Goal: Task Accomplishment & Management: Manage account settings

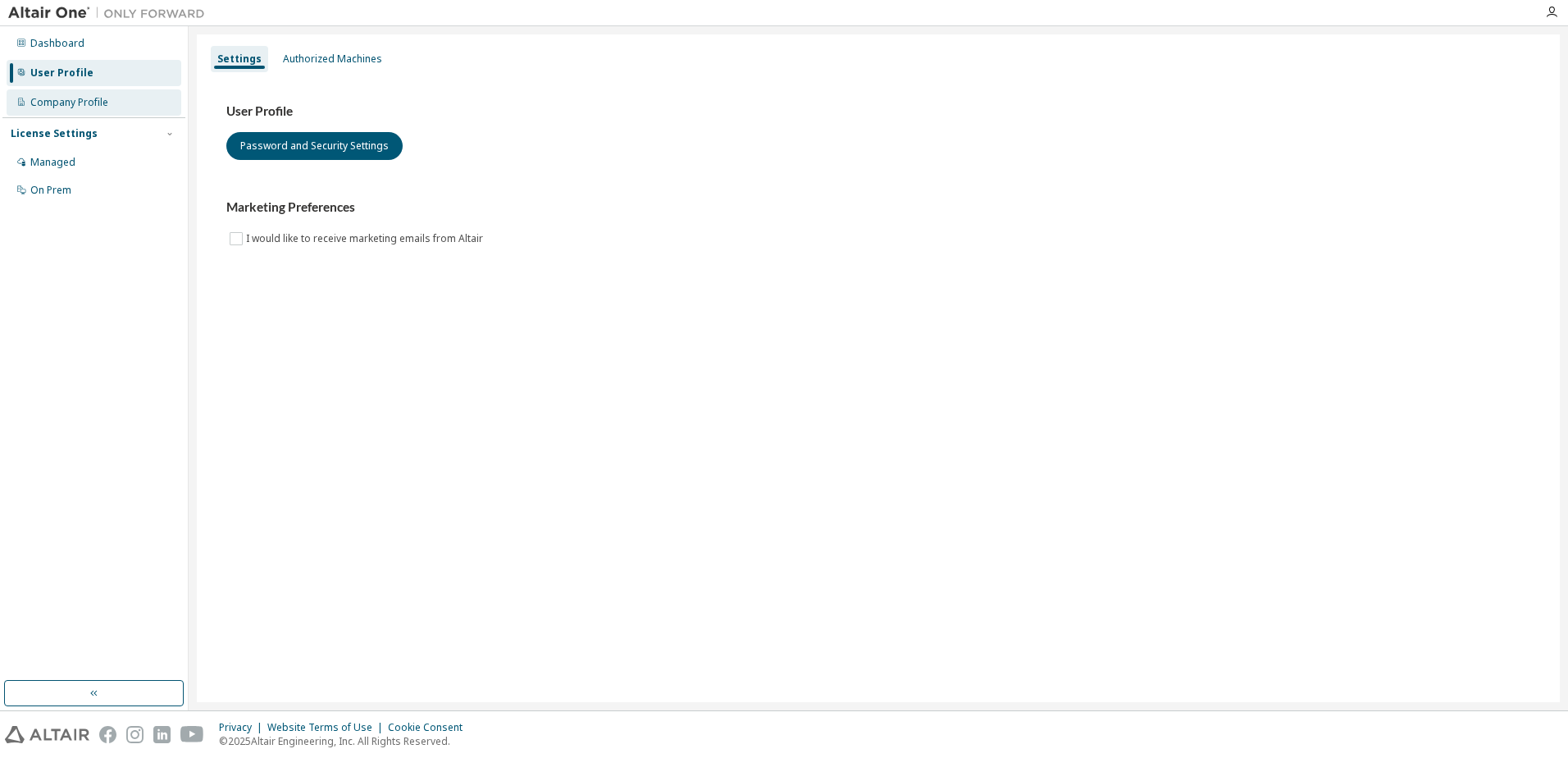
click at [87, 100] on div "Company Profile" at bounding box center [69, 102] width 77 height 13
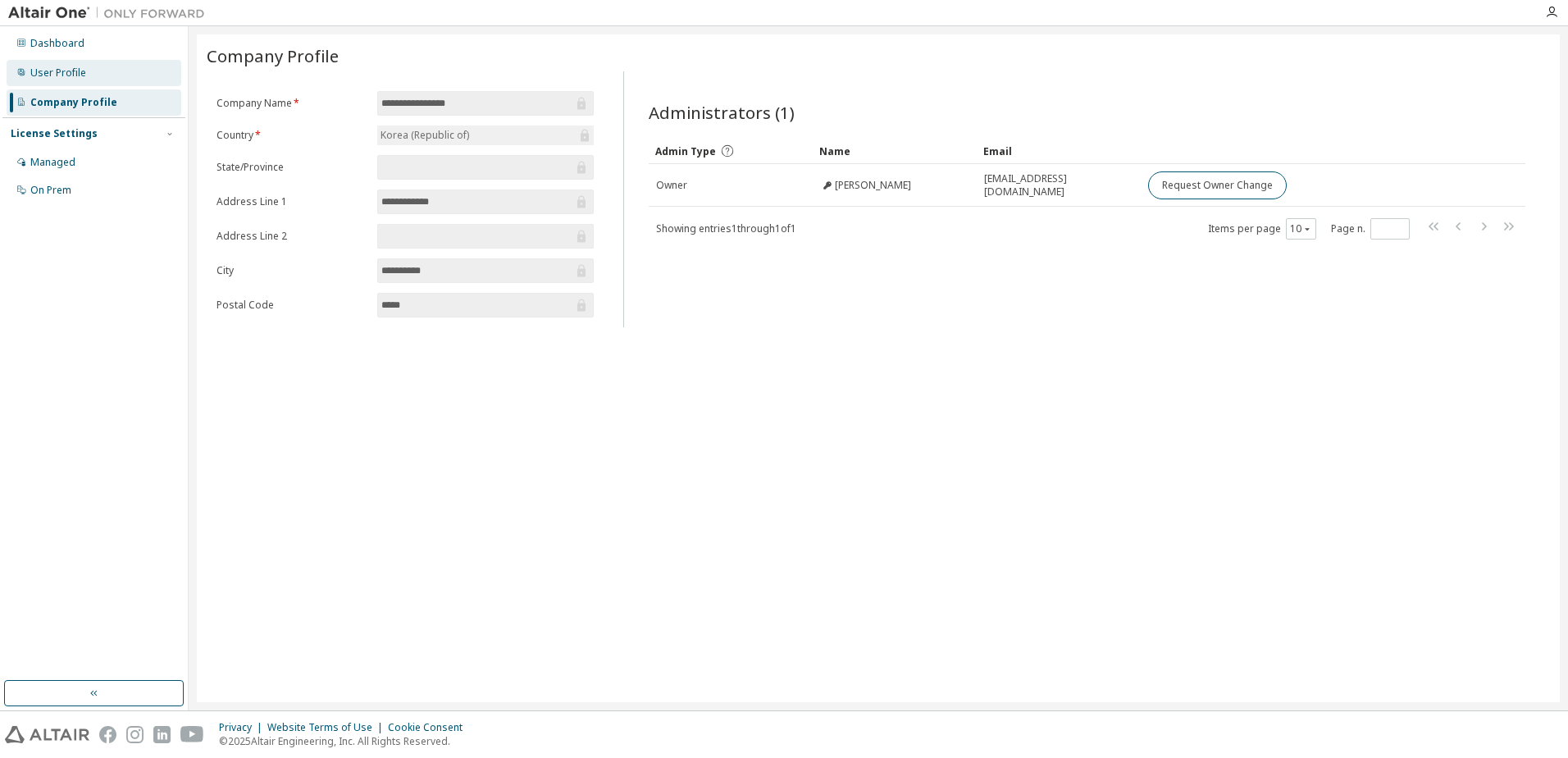
click at [96, 70] on div "User Profile" at bounding box center [94, 73] width 175 height 26
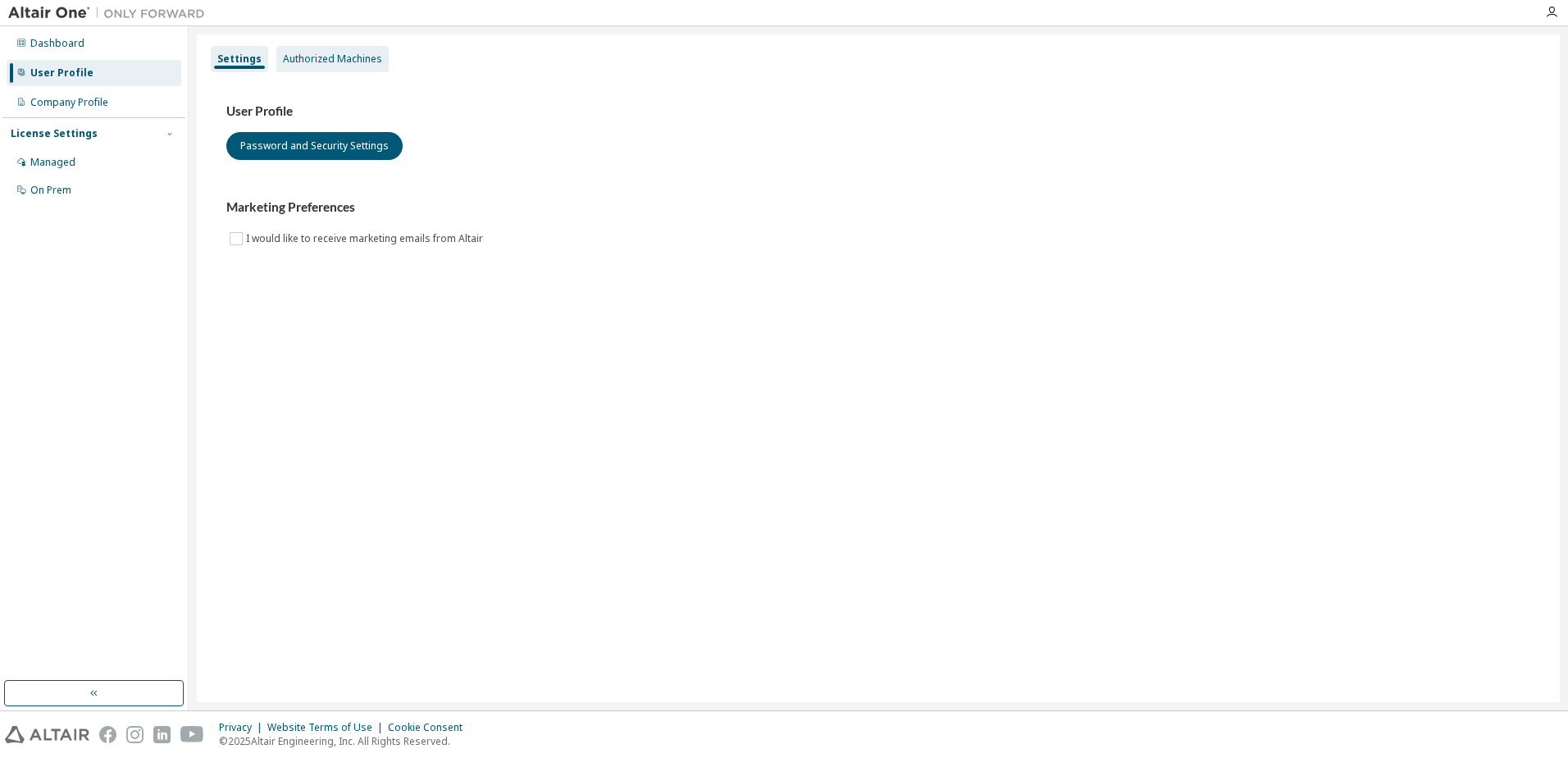
click at [347, 68] on div "Authorized Machines" at bounding box center [332, 58] width 112 height 26
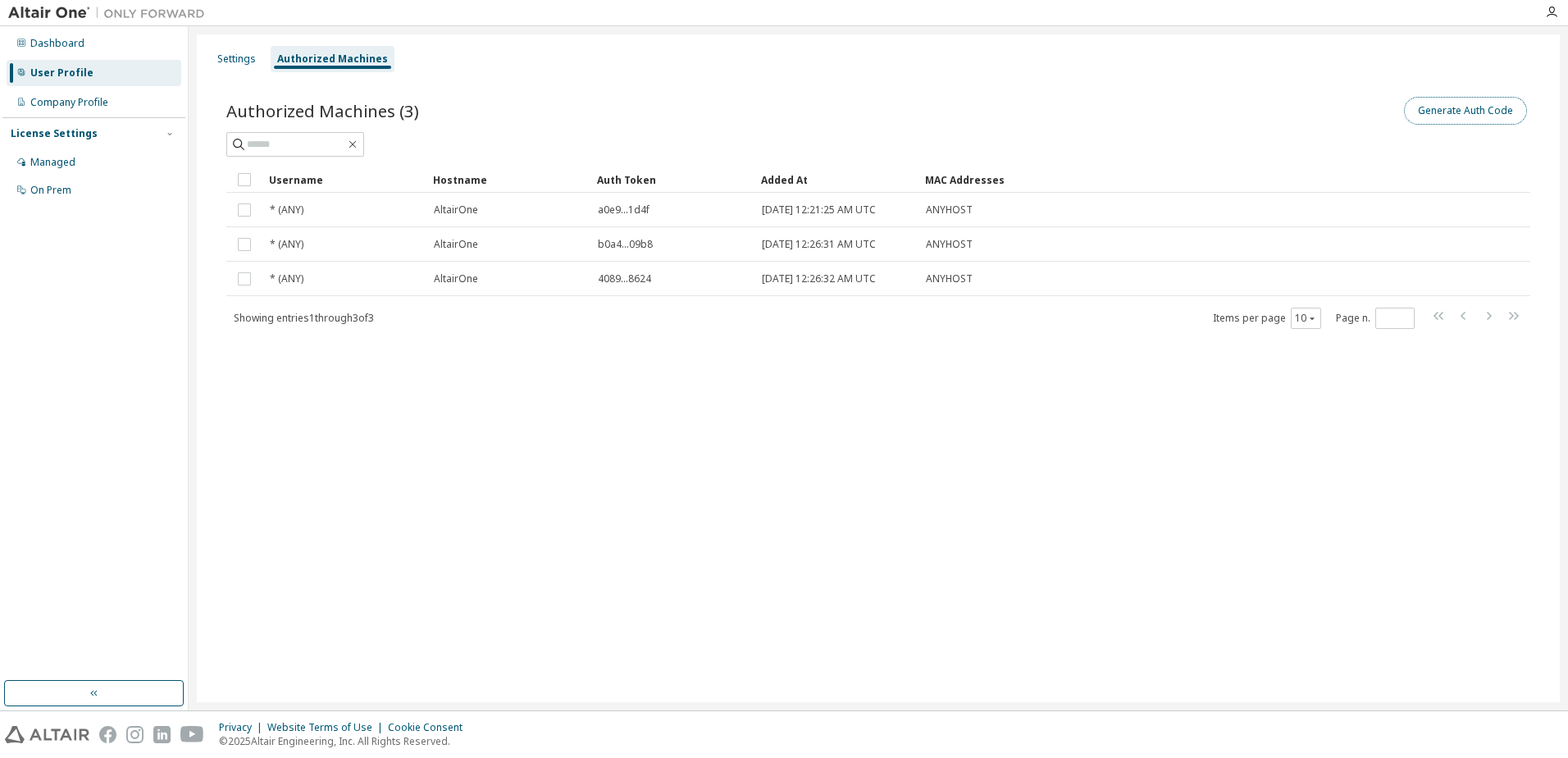
click at [1455, 115] on button "Generate Auth Code" at bounding box center [1465, 110] width 123 height 28
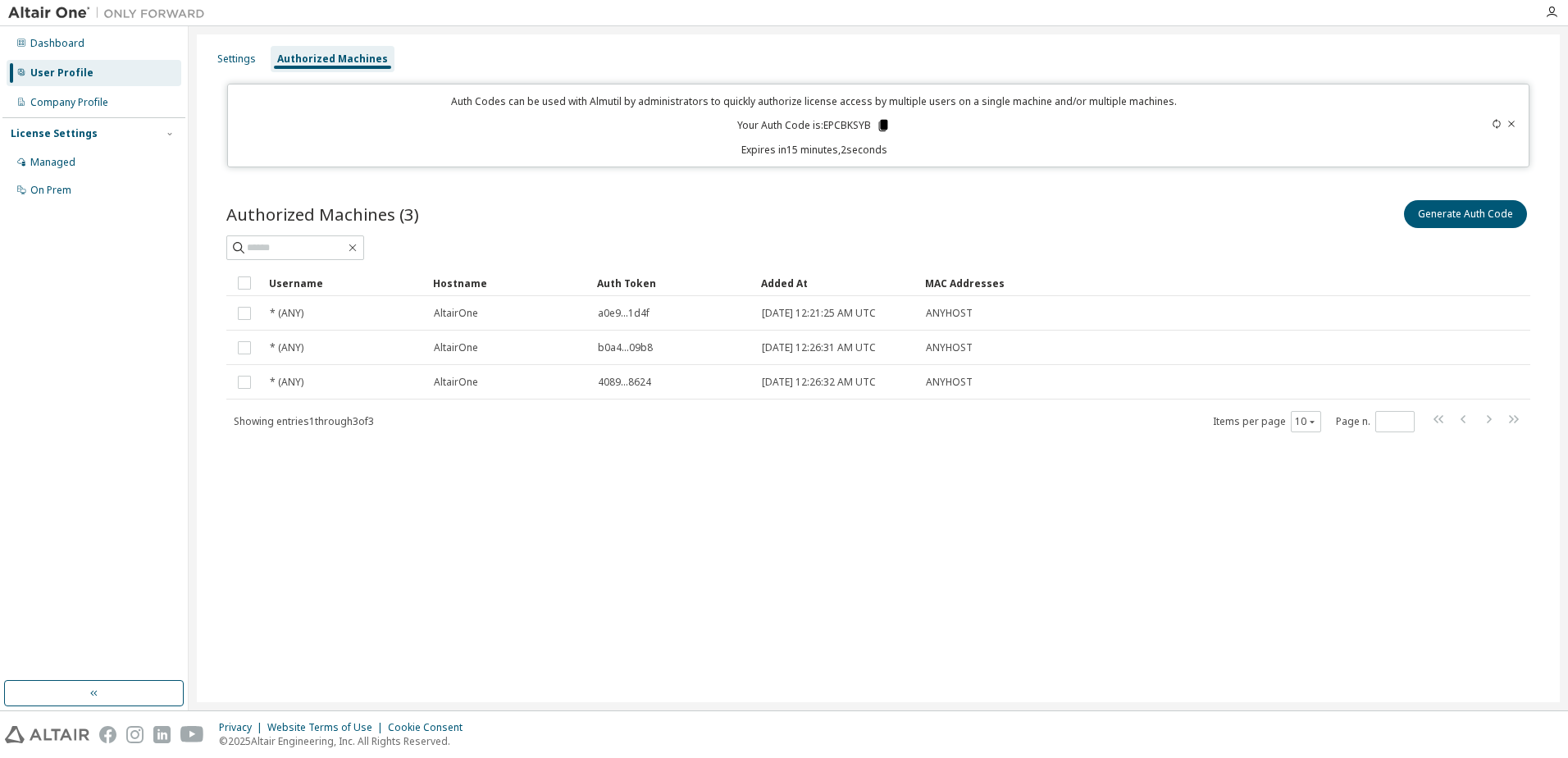
click at [882, 130] on icon at bounding box center [882, 124] width 14 height 14
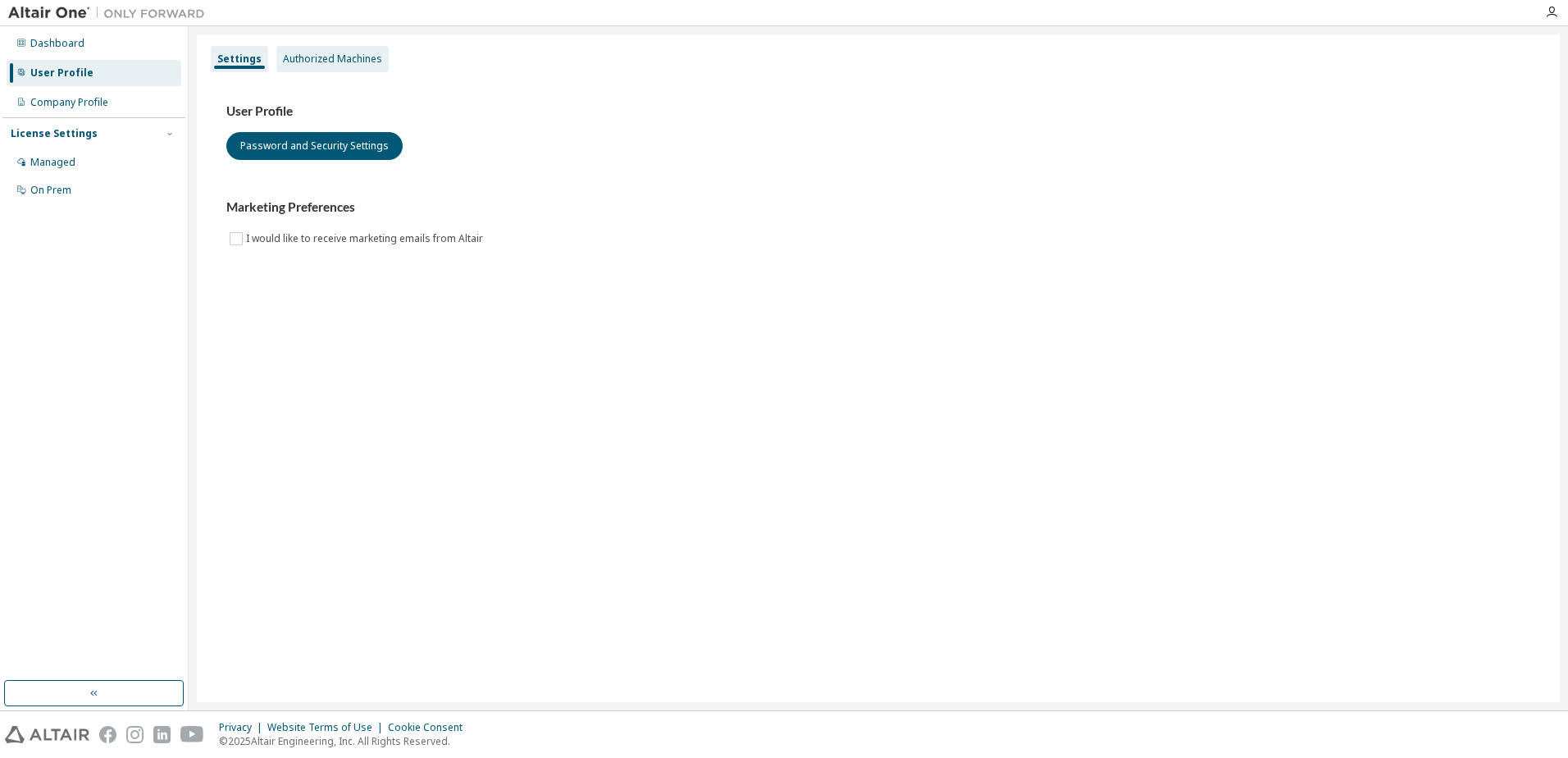
click at [333, 71] on div "Authorized Machines" at bounding box center [332, 58] width 112 height 26
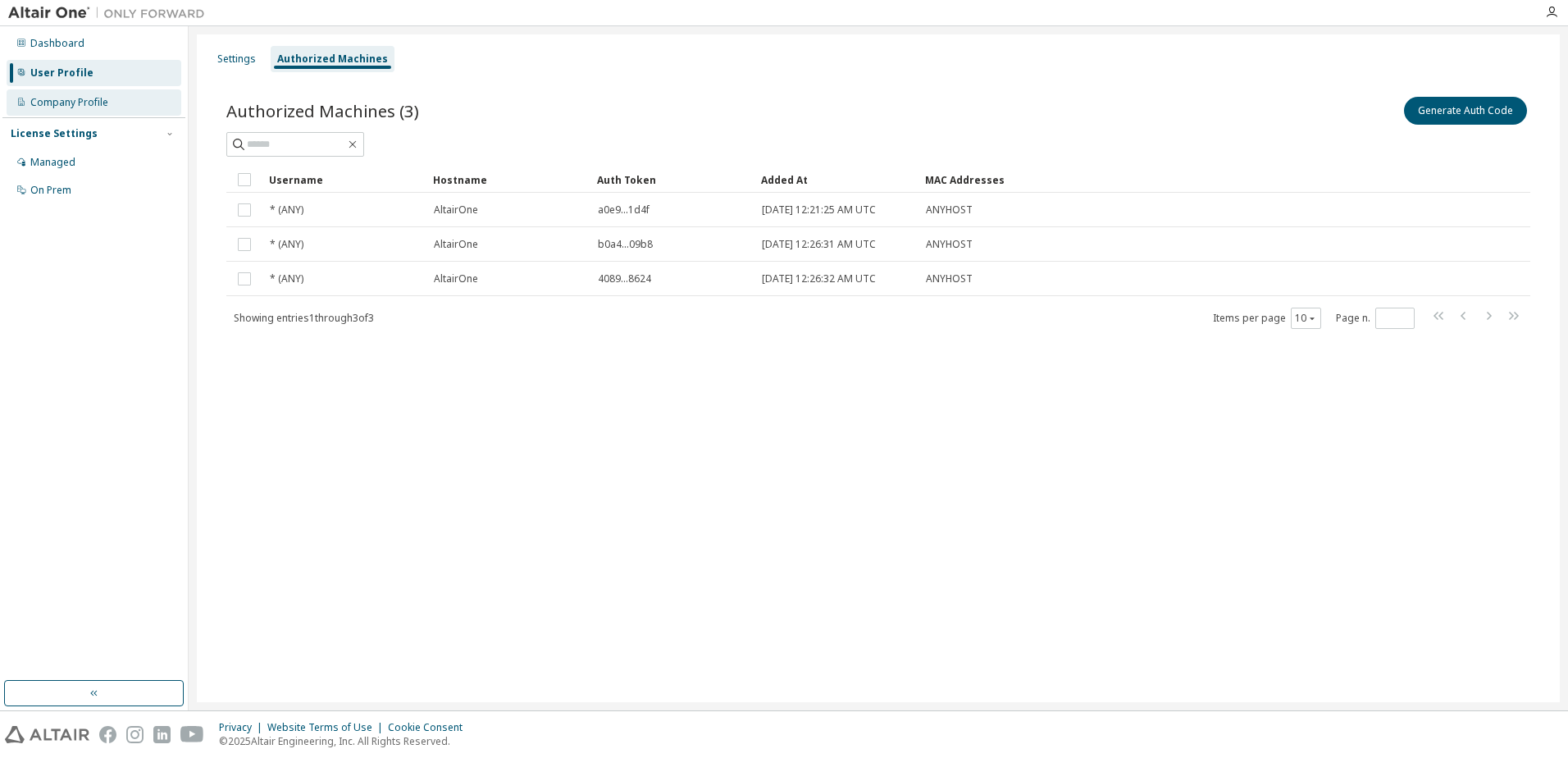
click at [149, 93] on div "Company Profile" at bounding box center [94, 101] width 175 height 26
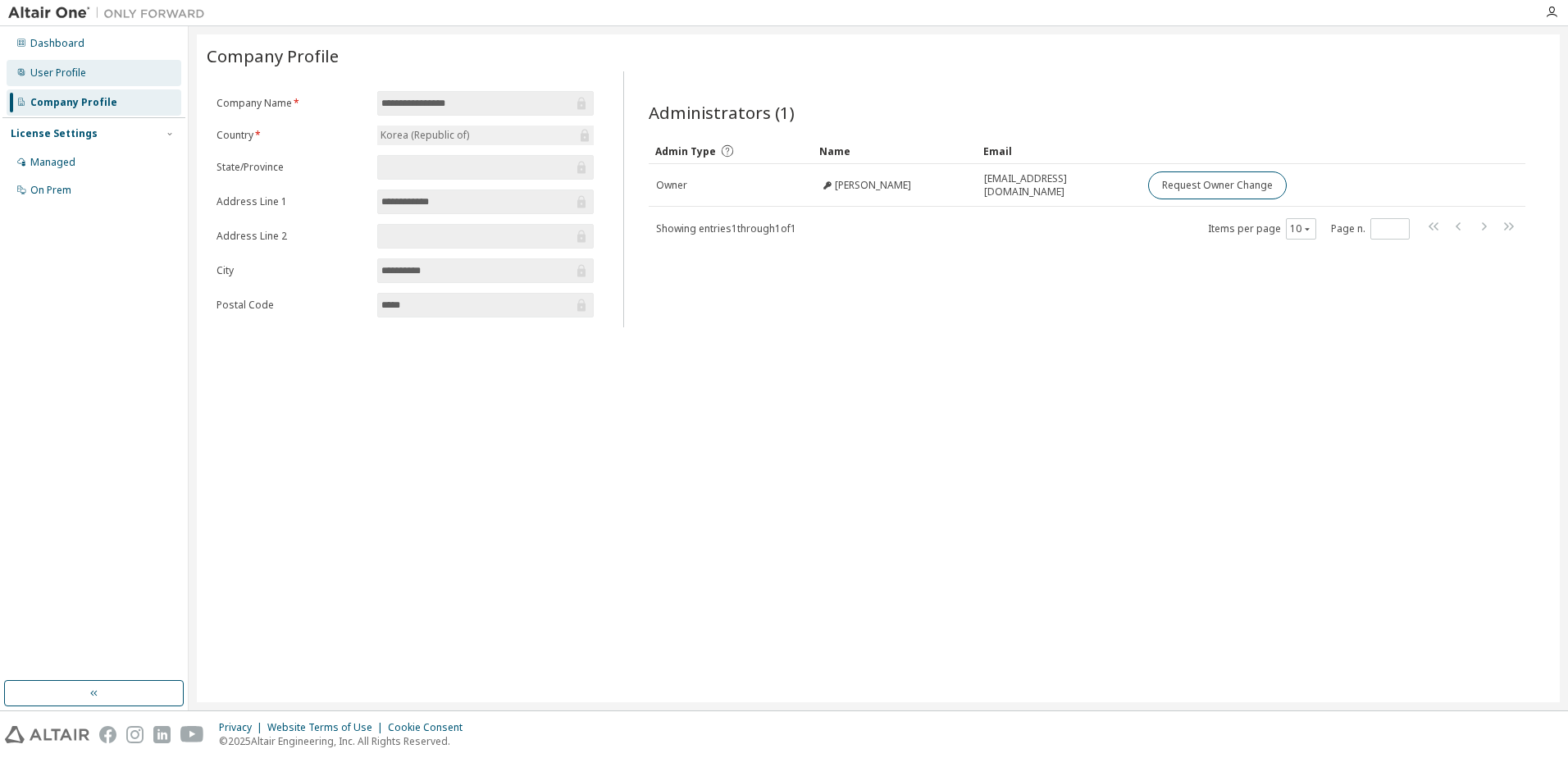
click at [135, 82] on div "User Profile" at bounding box center [94, 73] width 175 height 26
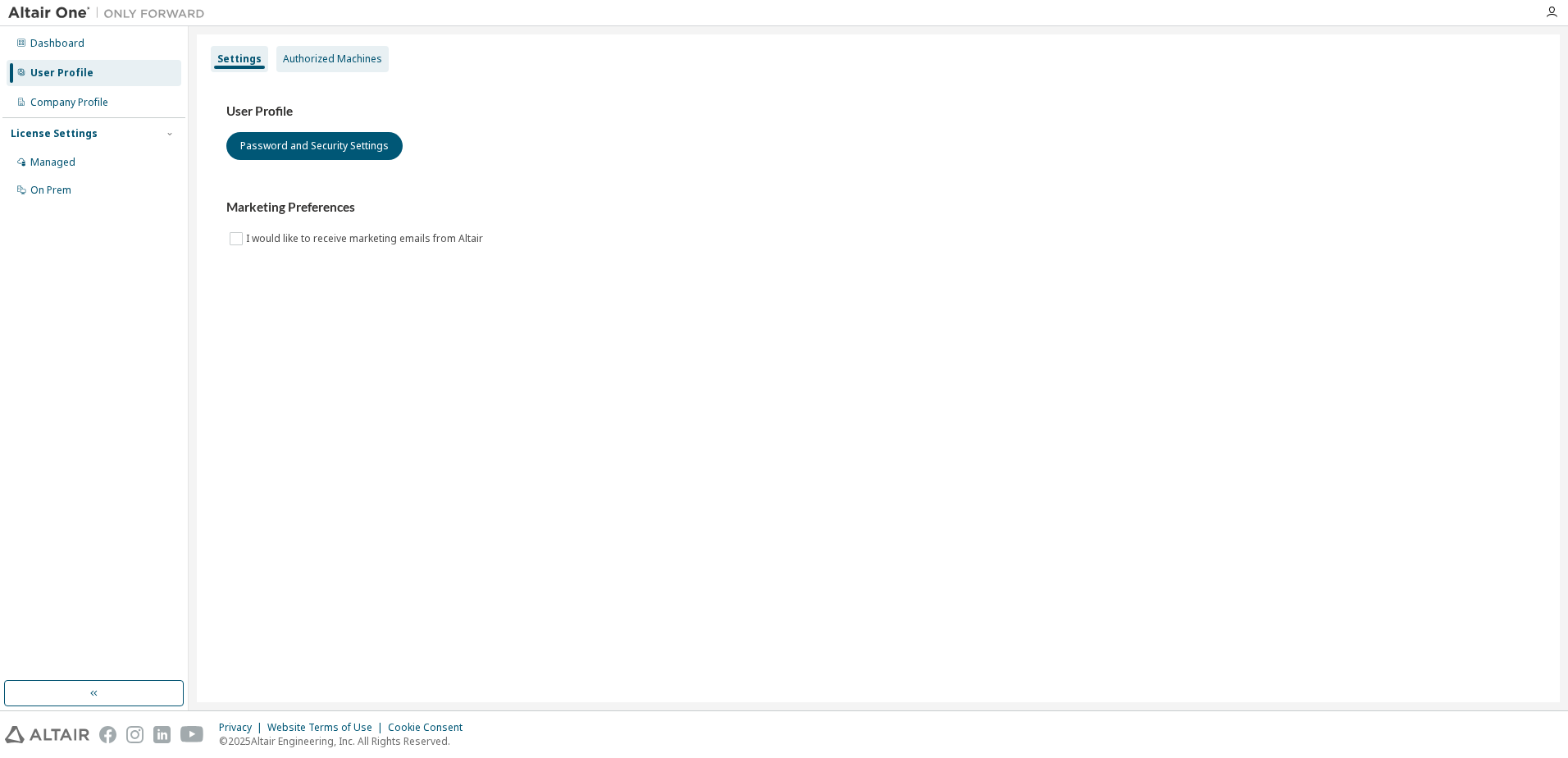
click at [349, 69] on div "Authorized Machines" at bounding box center [332, 58] width 112 height 26
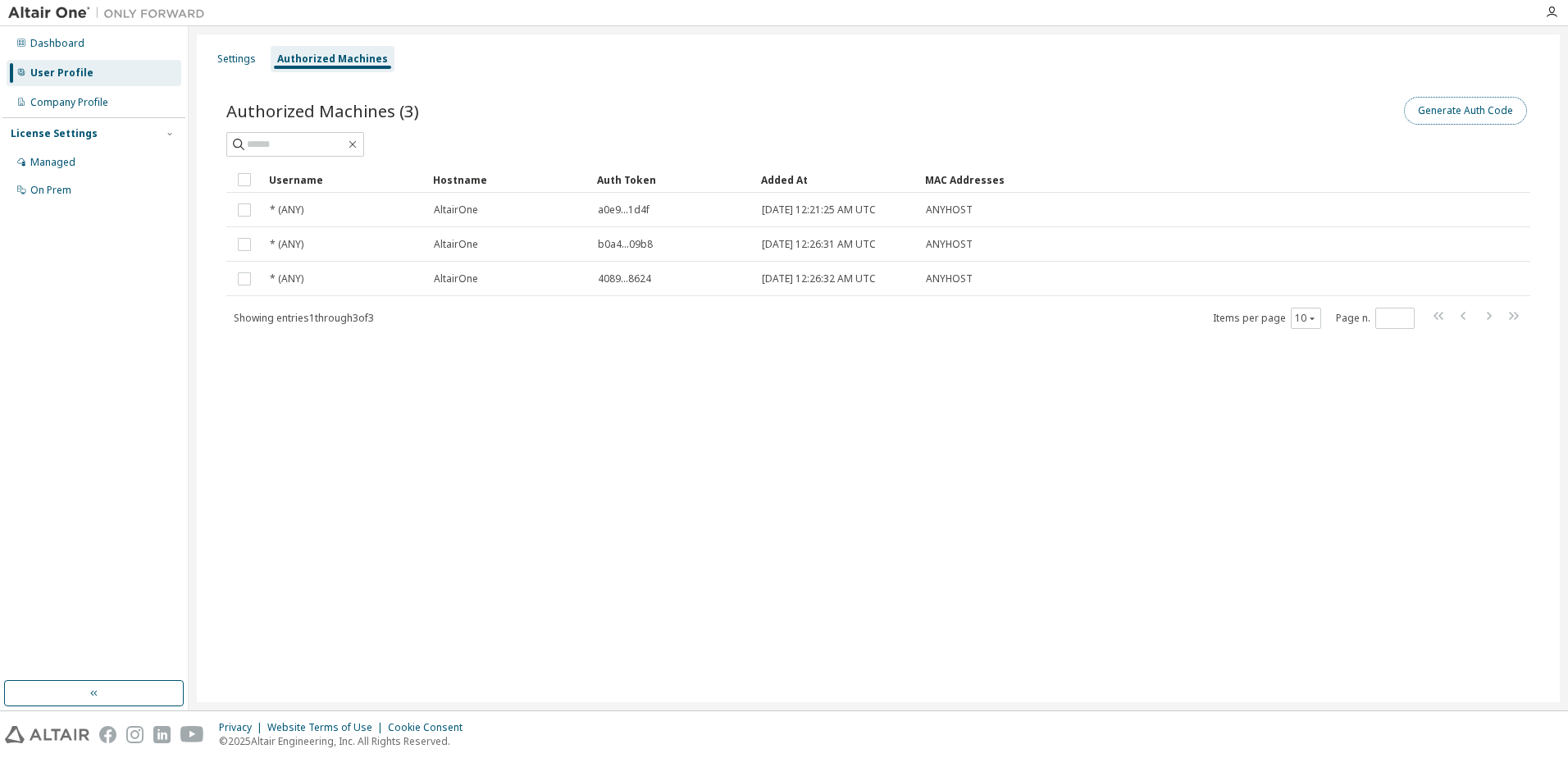
click at [1444, 110] on button "Generate Auth Code" at bounding box center [1465, 110] width 123 height 28
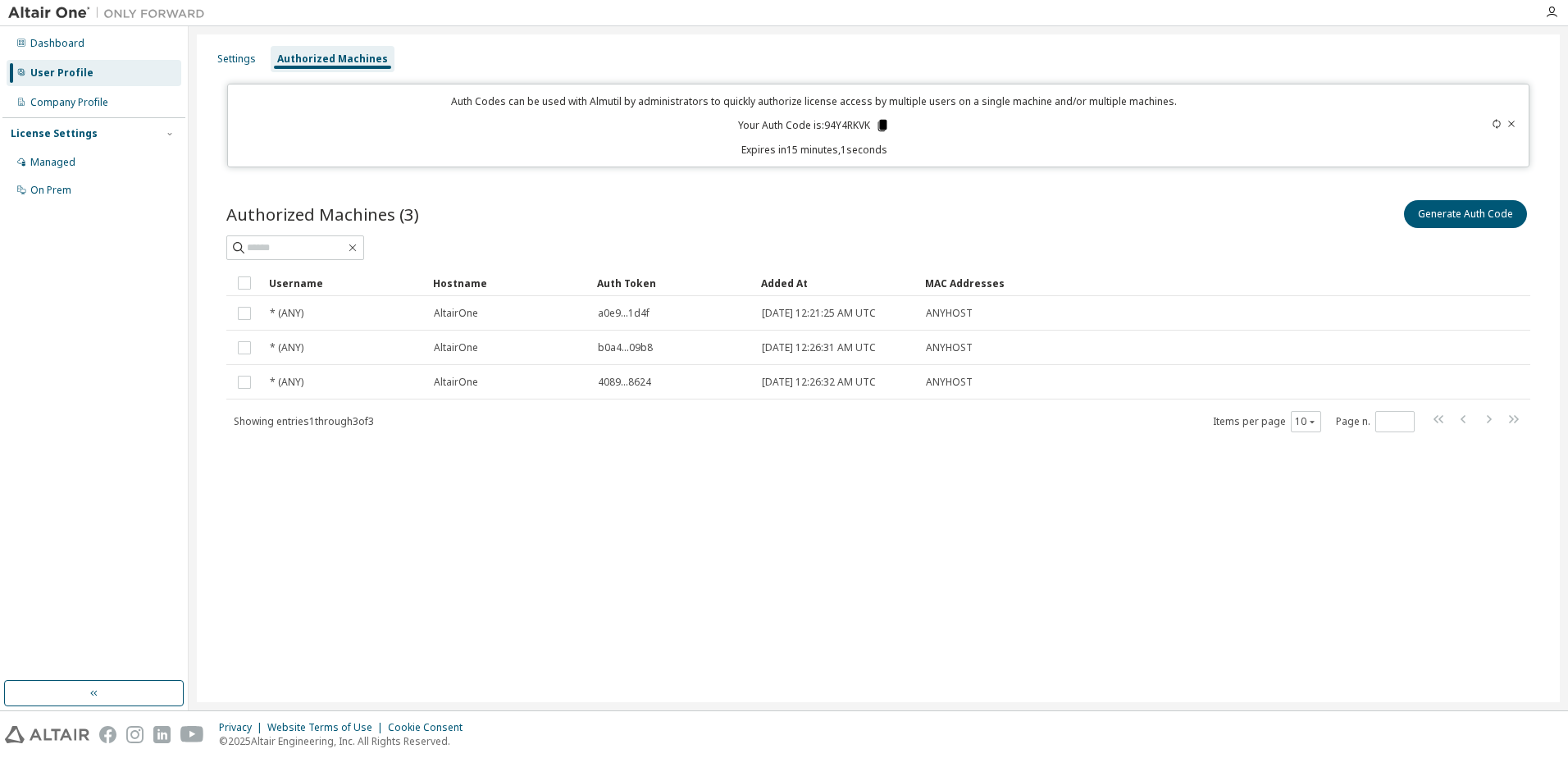
click at [881, 129] on icon at bounding box center [882, 125] width 9 height 11
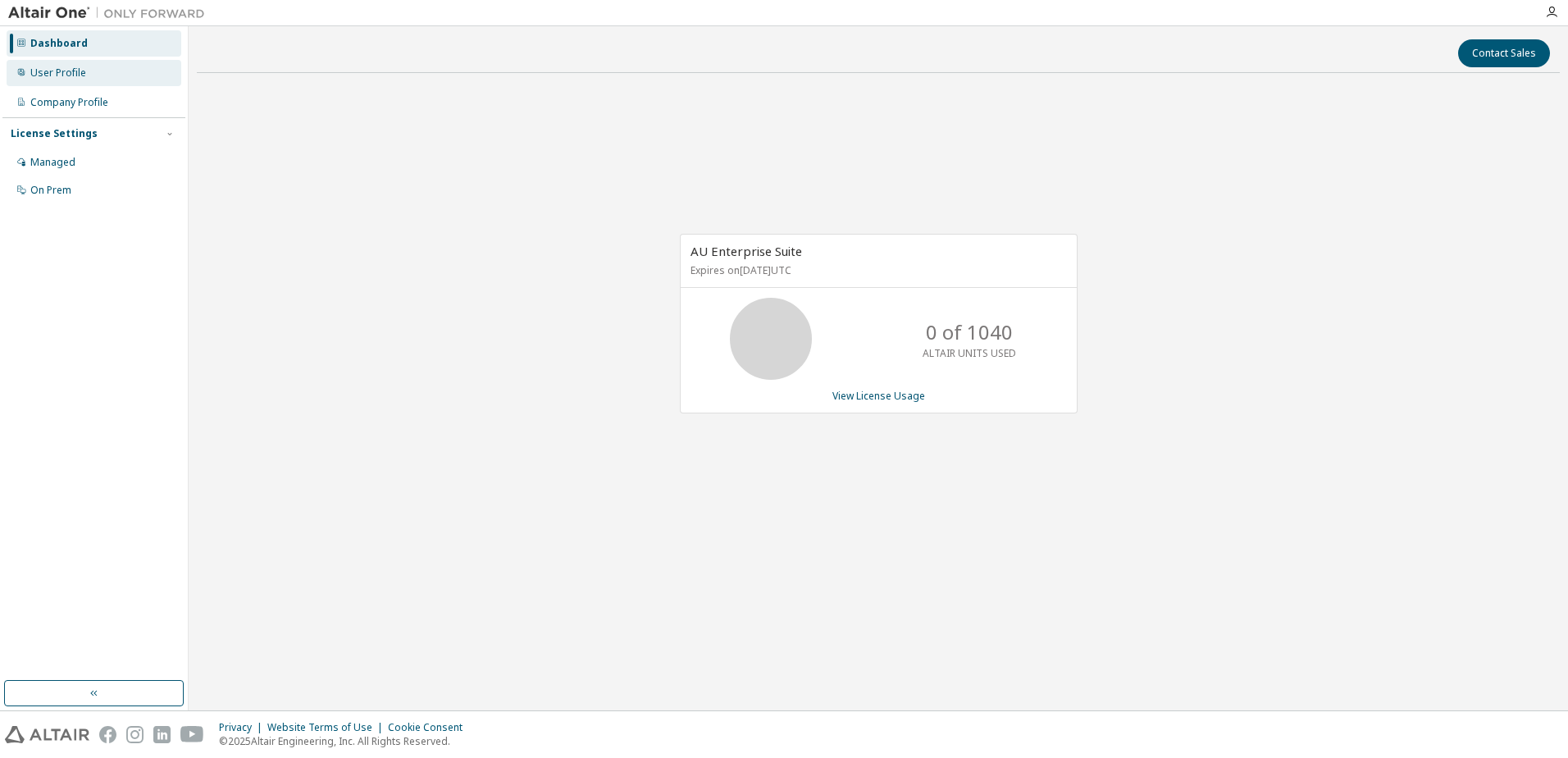
click at [118, 74] on div "User Profile" at bounding box center [94, 73] width 175 height 26
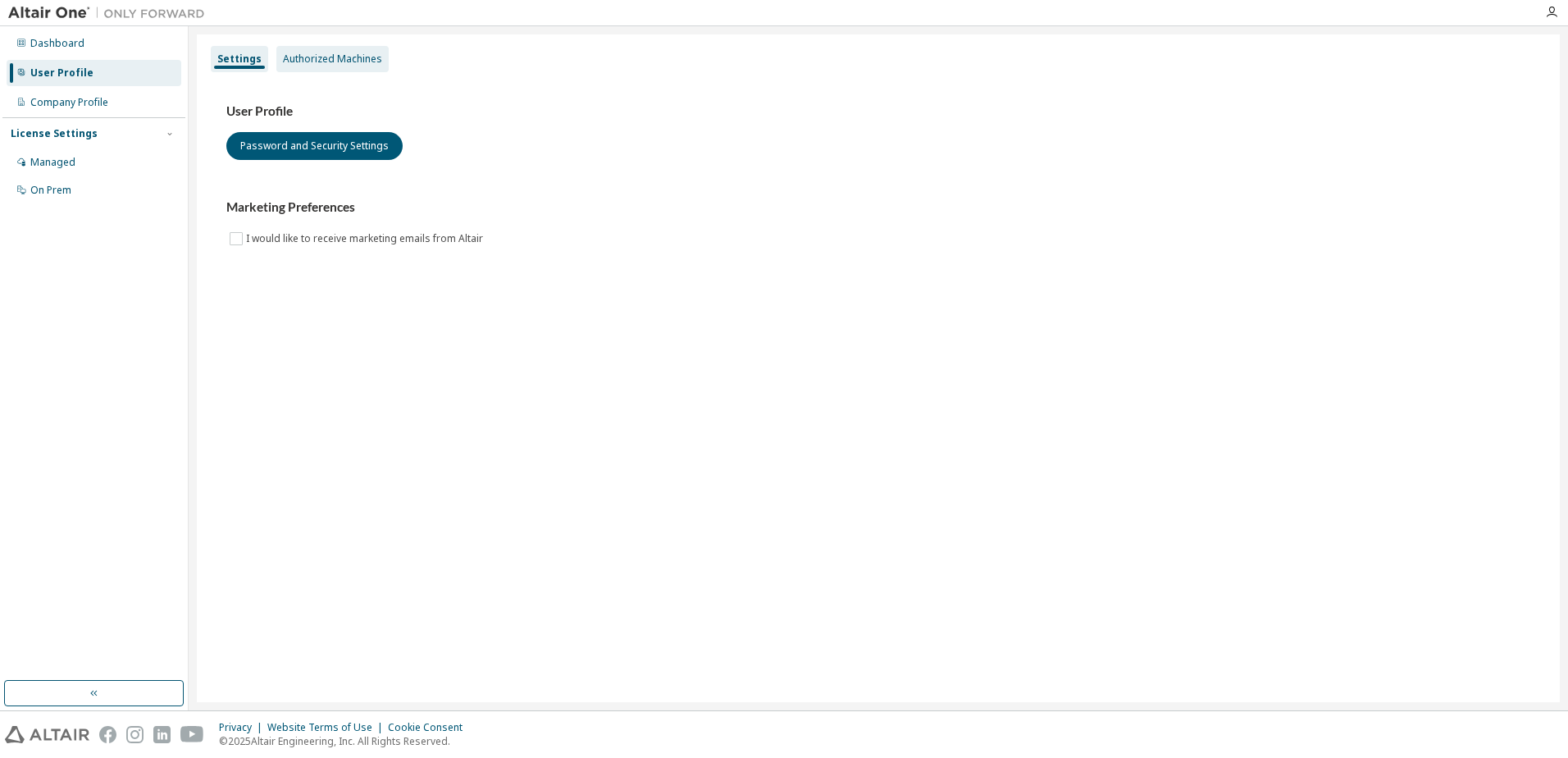
click at [368, 58] on div "Authorized Machines" at bounding box center [333, 59] width 99 height 13
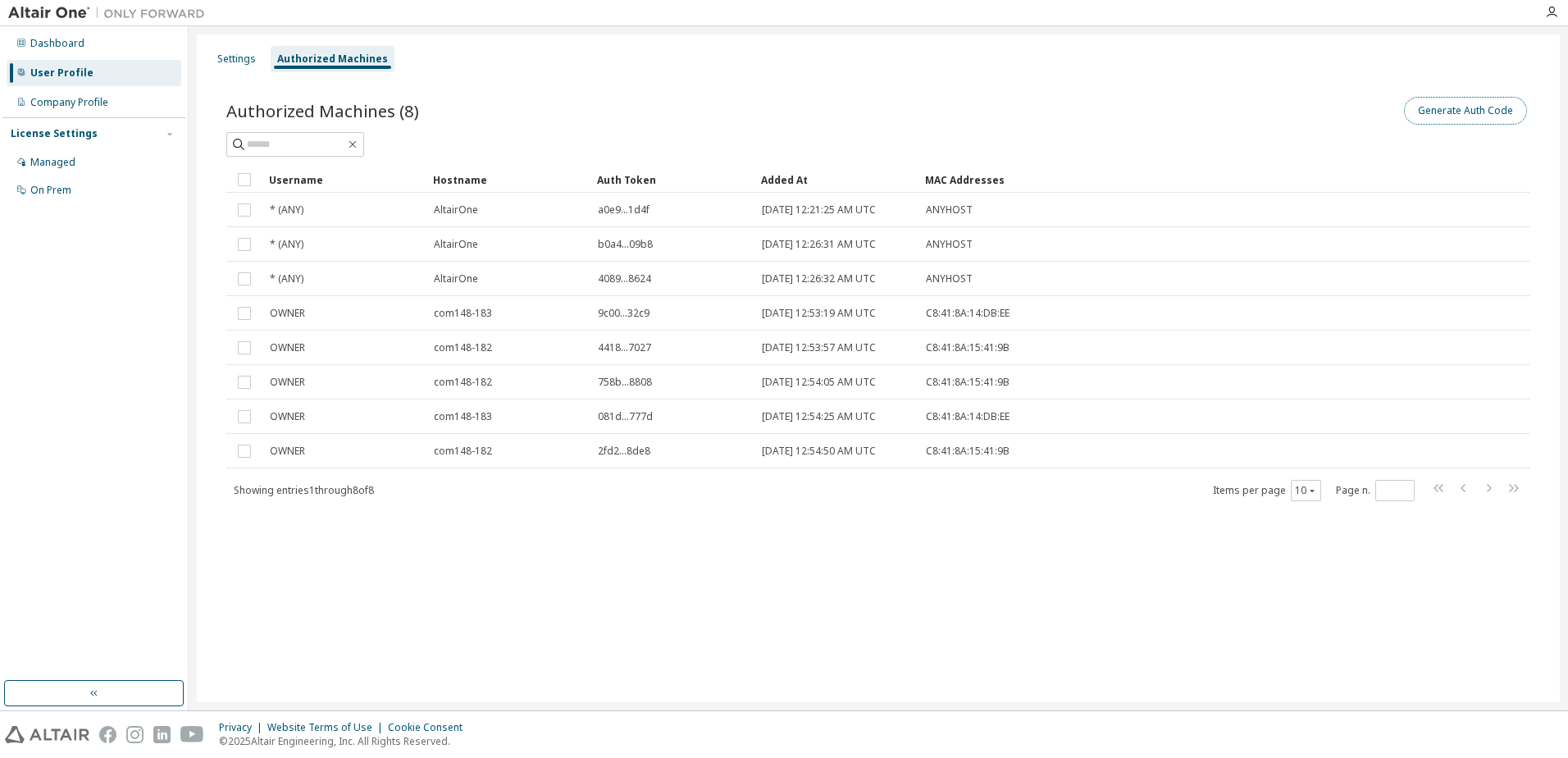
click at [1501, 114] on button "Generate Auth Code" at bounding box center [1465, 110] width 123 height 28
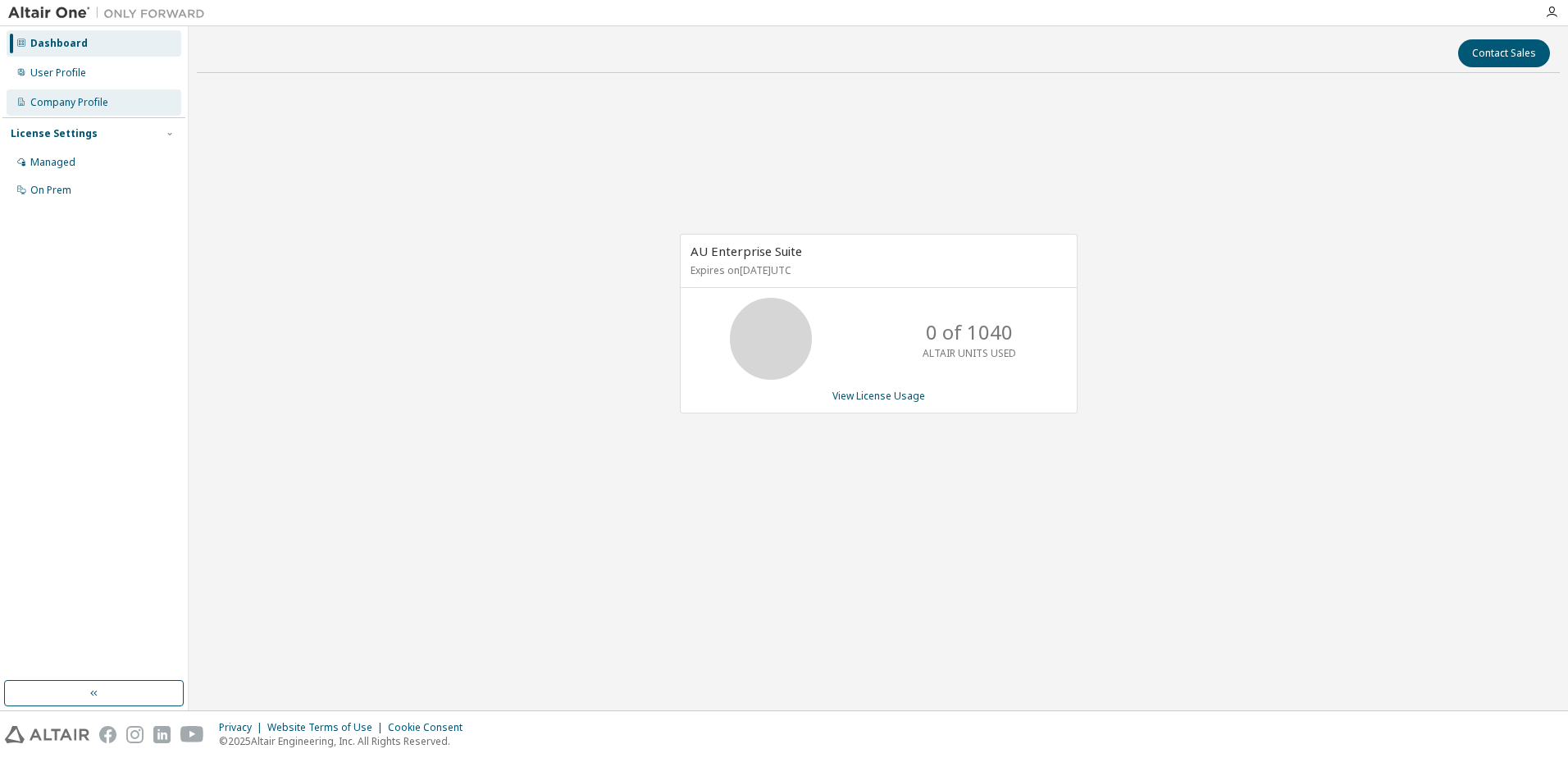
click at [132, 113] on div "Company Profile" at bounding box center [94, 101] width 175 height 26
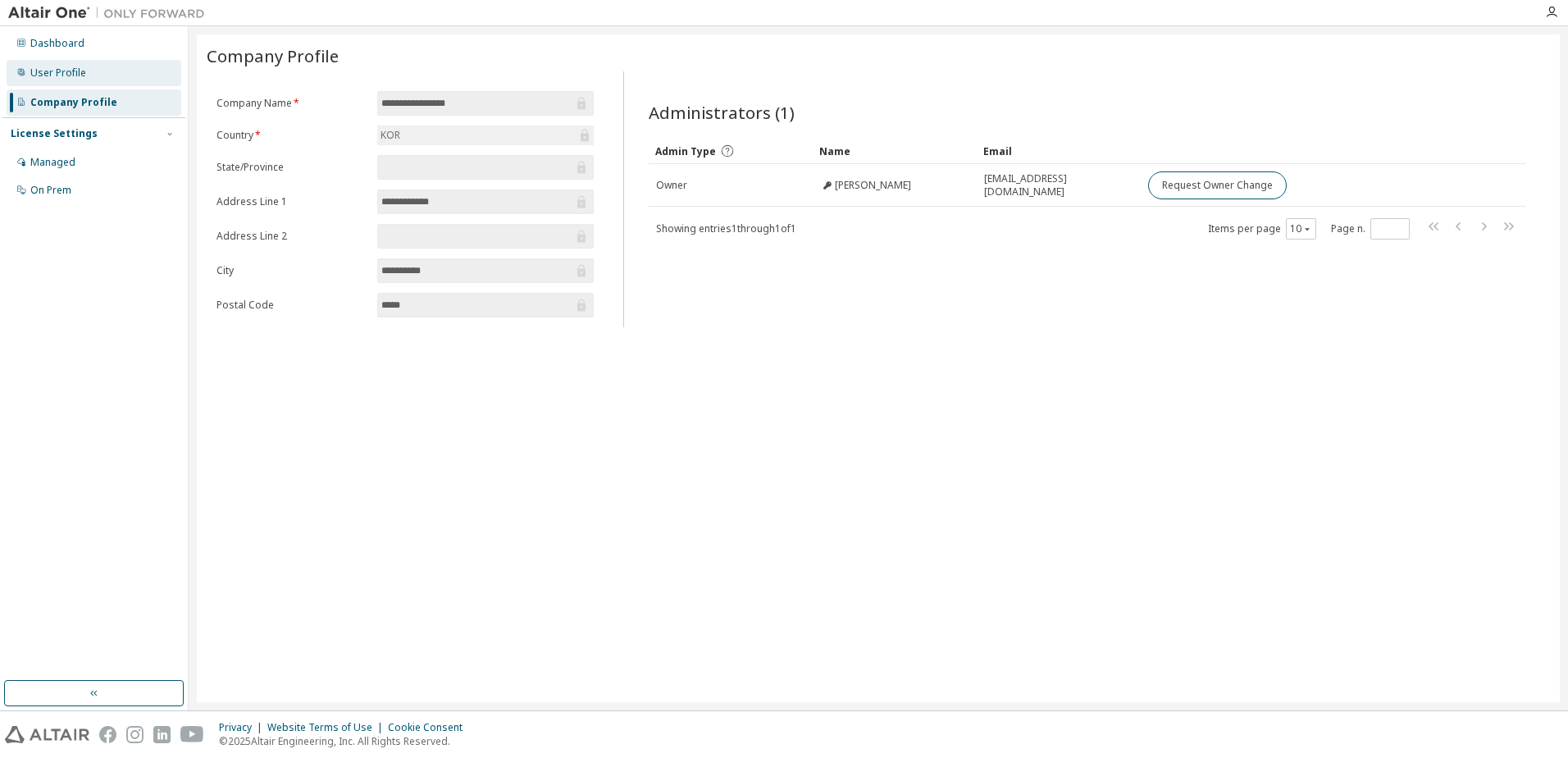
drag, startPoint x: 129, startPoint y: 83, endPoint x: 121, endPoint y: 85, distance: 8.2
click at [128, 83] on div "User Profile" at bounding box center [94, 73] width 175 height 26
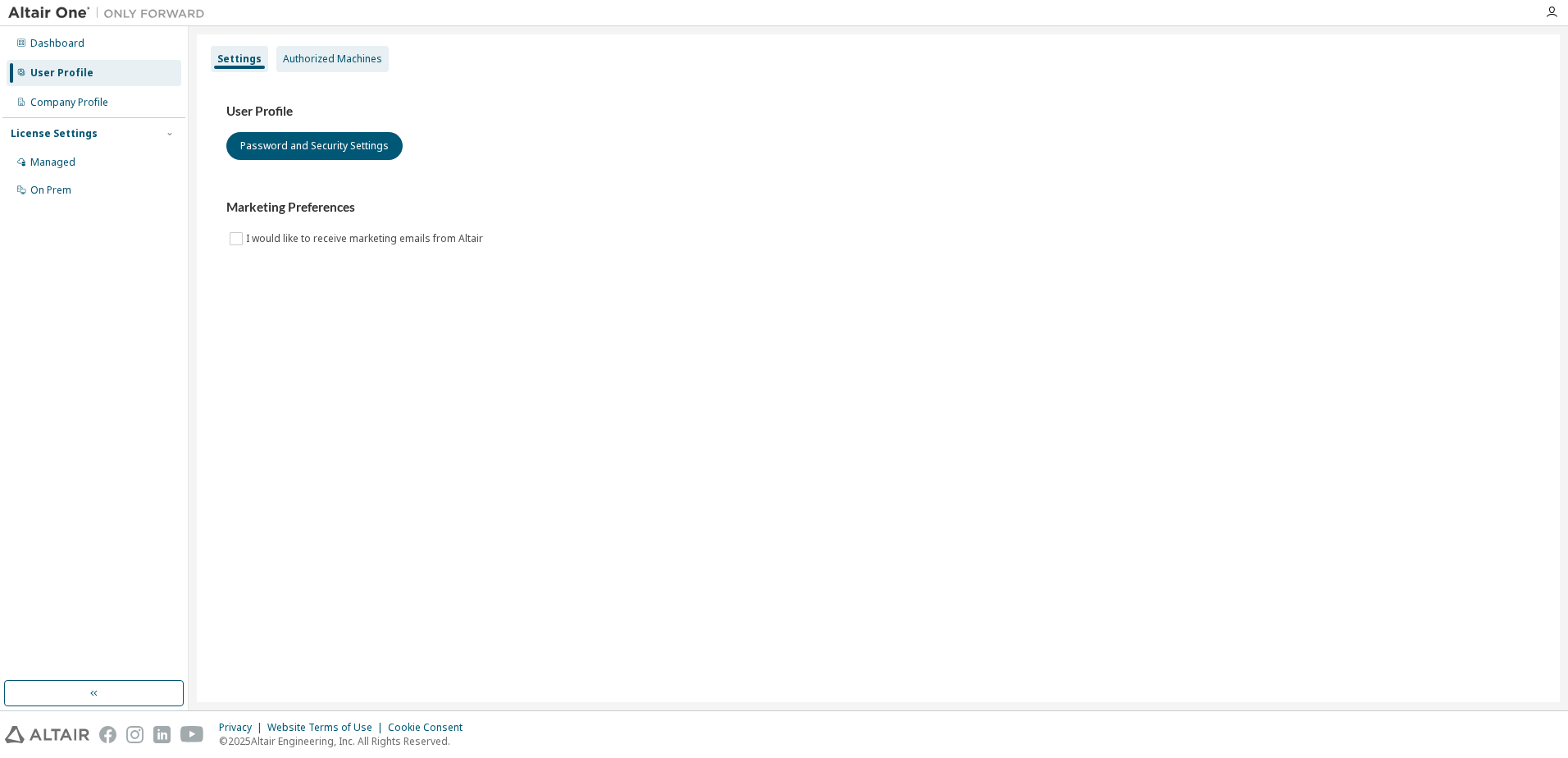
click at [318, 72] on div "Authorized Machines" at bounding box center [332, 58] width 112 height 26
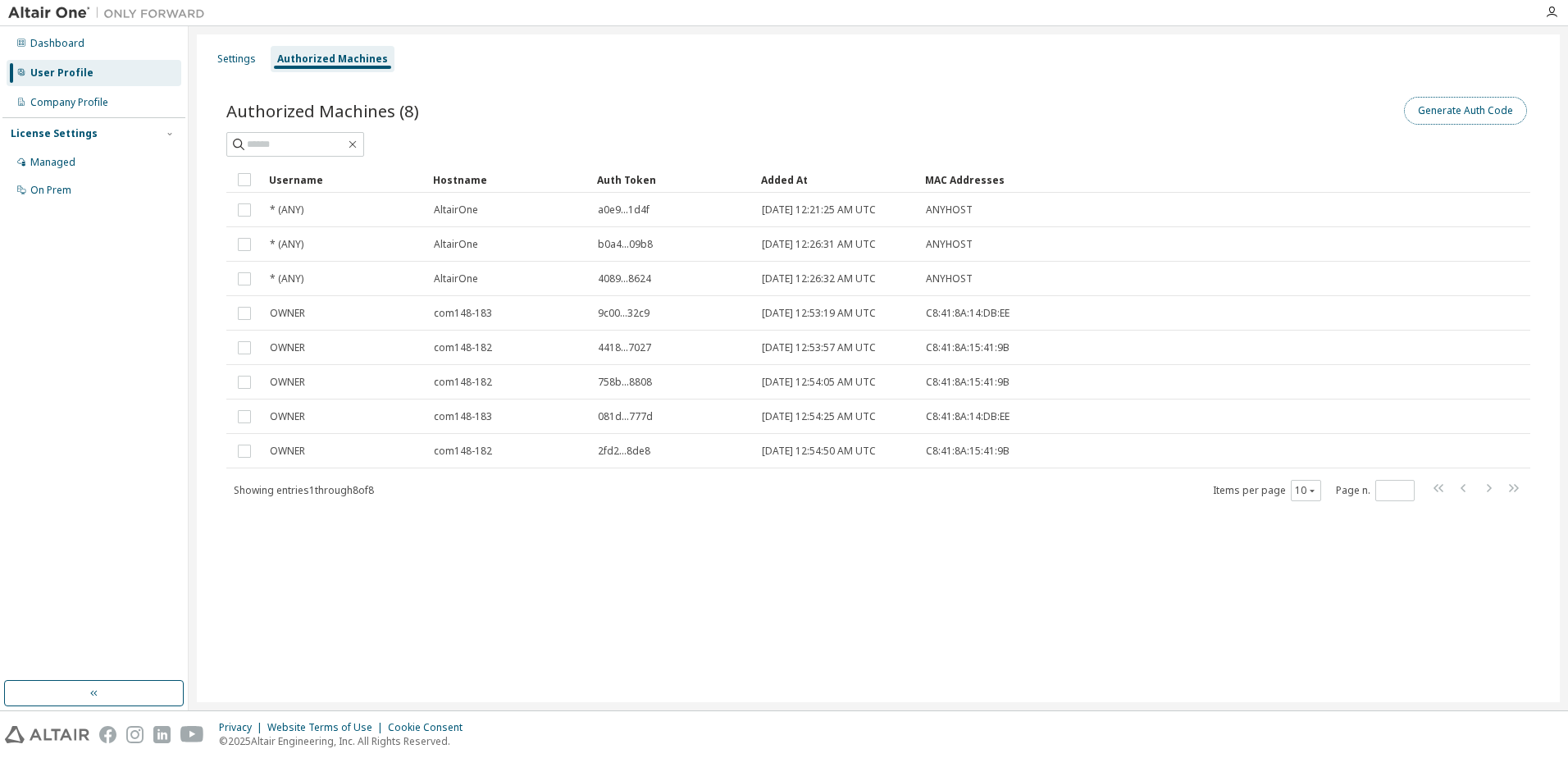
click at [1495, 112] on button "Generate Auth Code" at bounding box center [1465, 110] width 123 height 28
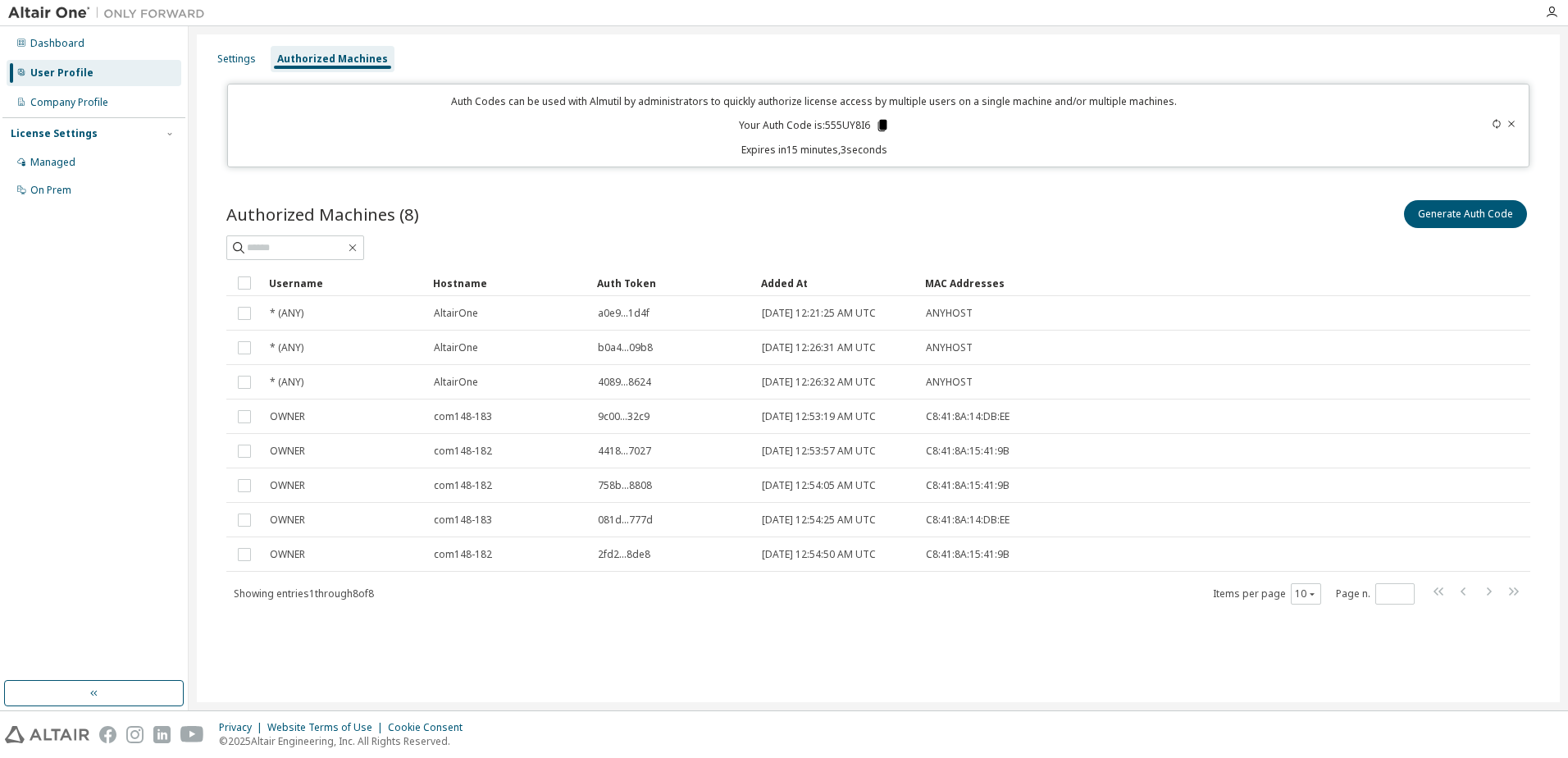
click at [878, 129] on icon at bounding box center [881, 125] width 9 height 11
